Goal: Task Accomplishment & Management: Use online tool/utility

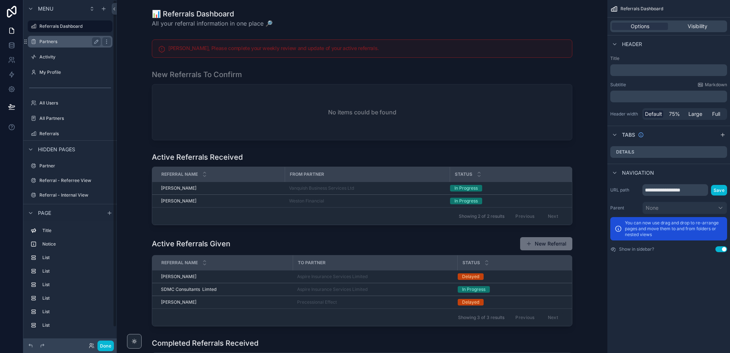
click at [58, 44] on label "Partners" at bounding box center [68, 42] width 58 height 6
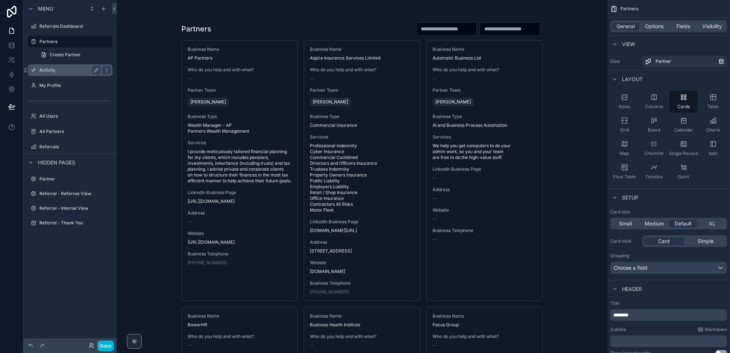
click at [60, 71] on label "Activity" at bounding box center [68, 70] width 58 height 6
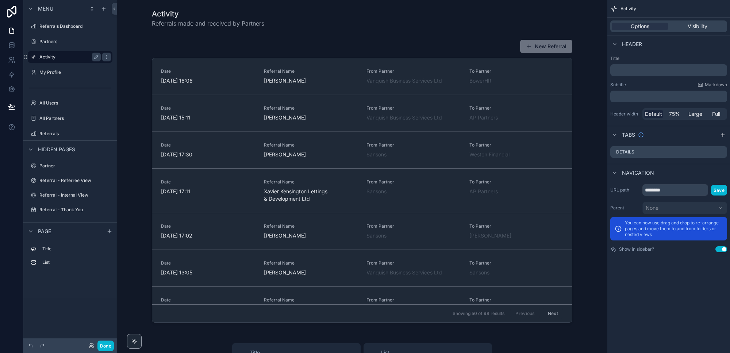
click at [41, 56] on label "Activity" at bounding box center [68, 57] width 58 height 6
click at [53, 27] on label "Referrals Dashboard" at bounding box center [68, 26] width 58 height 6
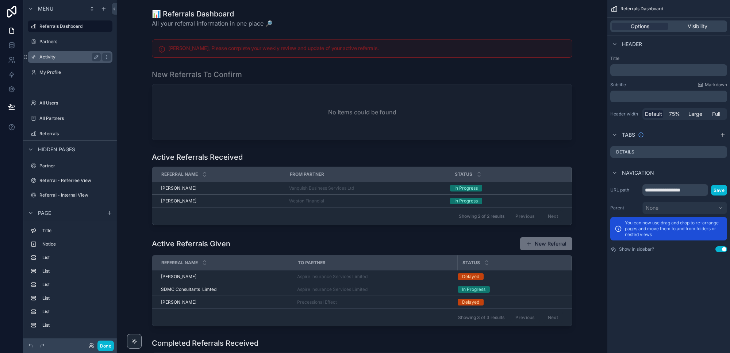
click at [53, 54] on div "Activity" at bounding box center [69, 57] width 61 height 9
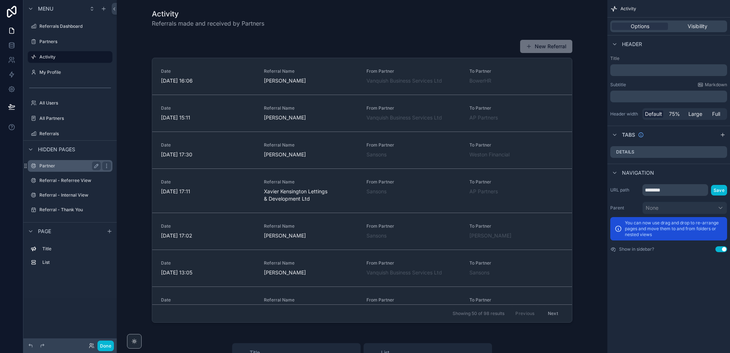
click at [49, 163] on label "Partner" at bounding box center [68, 166] width 58 height 6
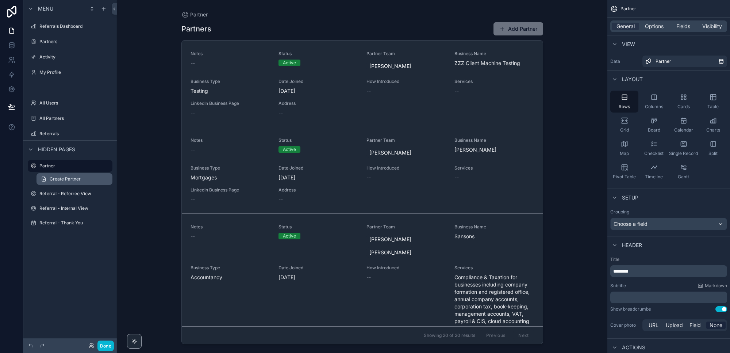
click at [55, 180] on span "Create Partner" at bounding box center [65, 179] width 31 height 6
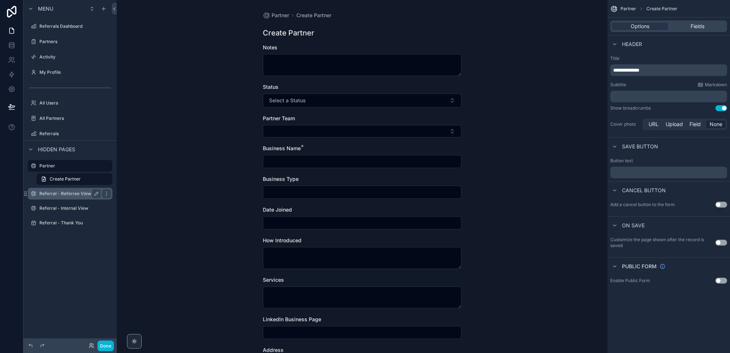
click at [52, 196] on div "Referral - Referree View" at bounding box center [69, 193] width 61 height 9
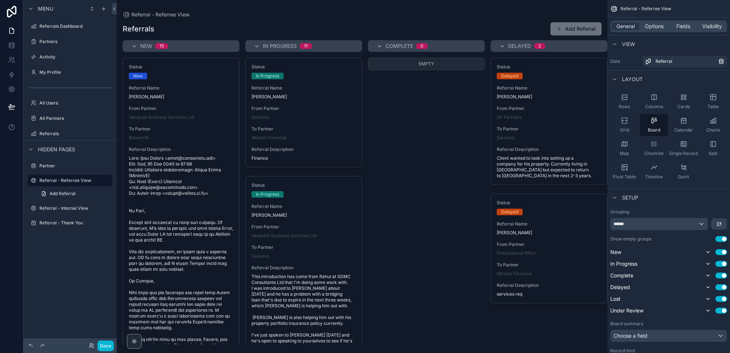
click at [448, 275] on div "scrollable content" at bounding box center [362, 176] width 491 height 353
click at [408, 276] on div "Empty" at bounding box center [426, 201] width 117 height 286
